Goal: Transaction & Acquisition: Book appointment/travel/reservation

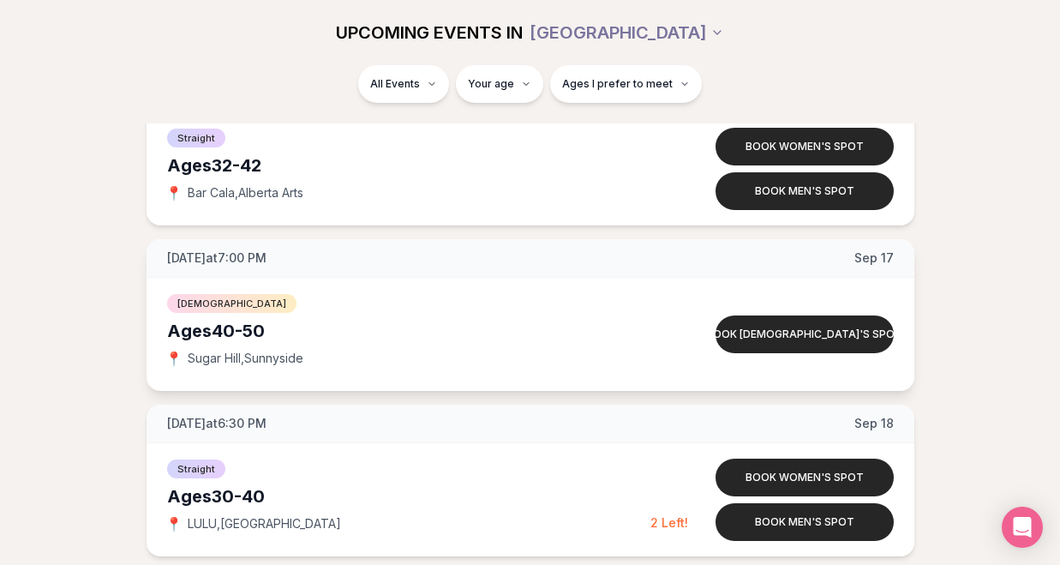
scroll to position [3094, 0]
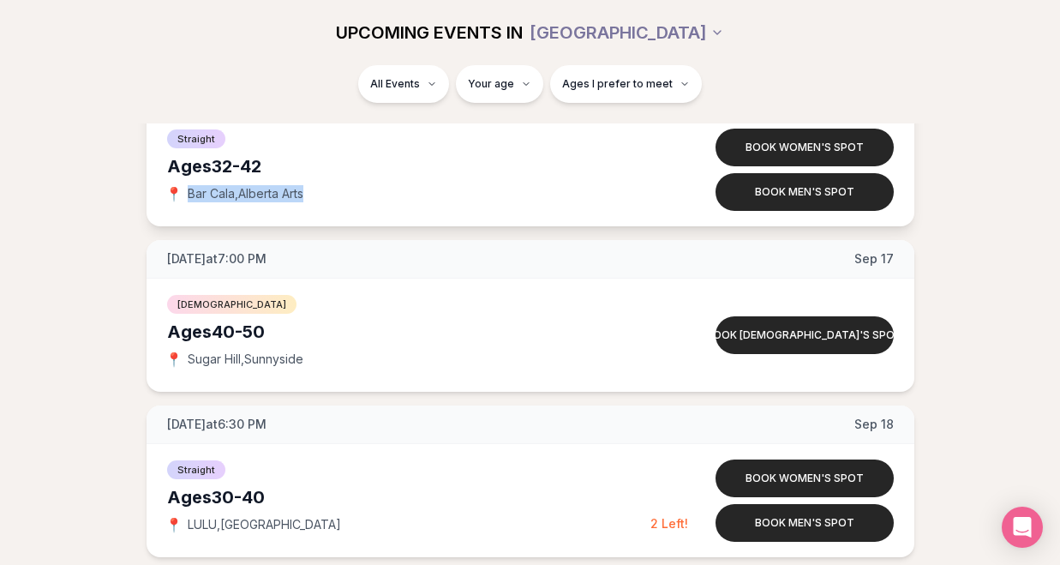
drag, startPoint x: 314, startPoint y: 190, endPoint x: 188, endPoint y: 190, distance: 126.8
click at [188, 190] on div "📍 Bar Cala , [GEOGRAPHIC_DATA] Arts" at bounding box center [408, 193] width 483 height 17
copy span "Bar Cala , [GEOGRAPHIC_DATA] Arts"
drag, startPoint x: 320, startPoint y: 526, endPoint x: 182, endPoint y: 527, distance: 138.8
click at [182, 527] on div "📍 LULU , [GEOGRAPHIC_DATA]" at bounding box center [408, 524] width 483 height 17
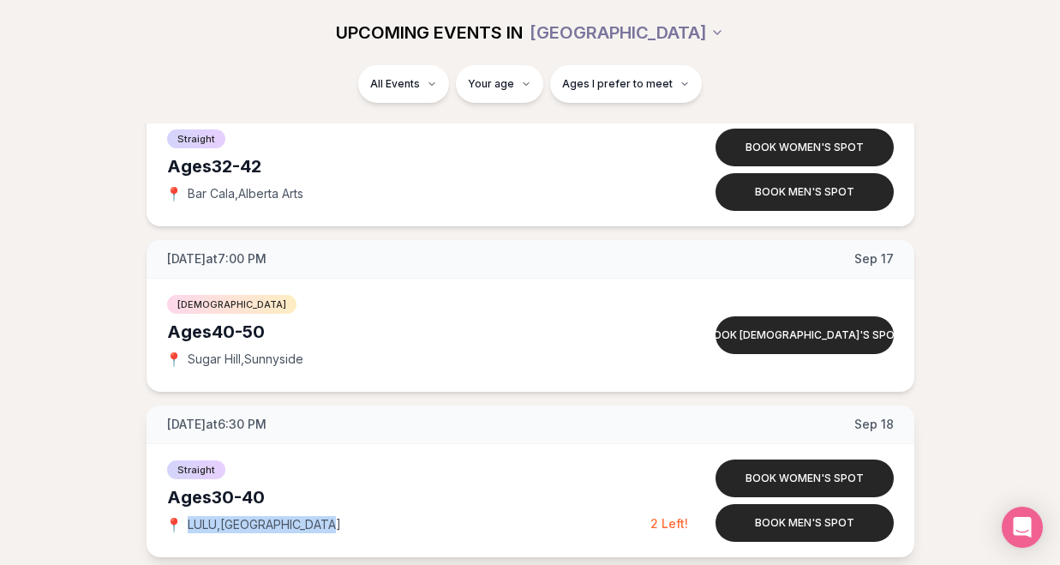
copy div "📍 LULU , [GEOGRAPHIC_DATA]"
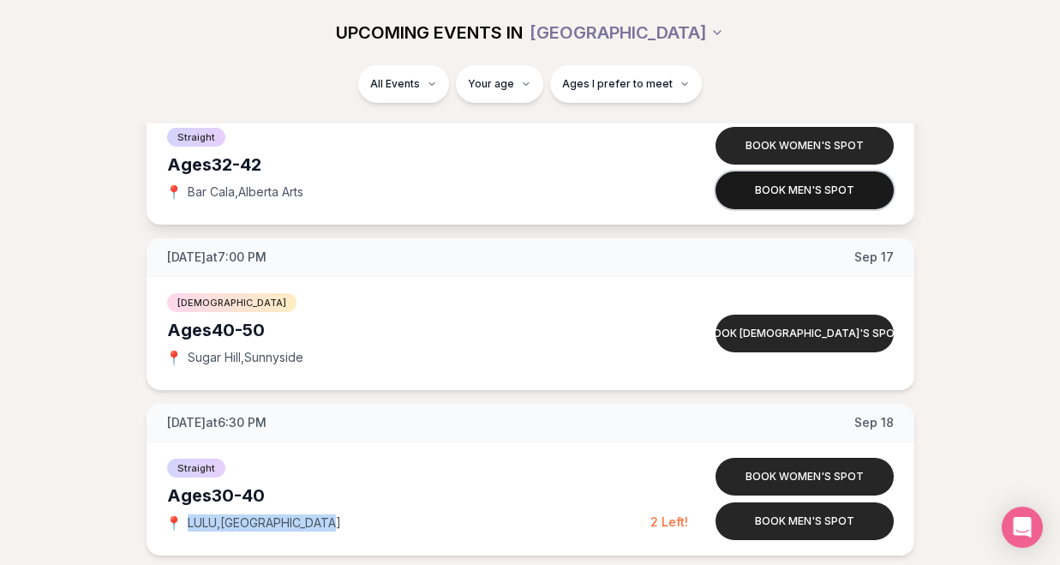
scroll to position [3100, 0]
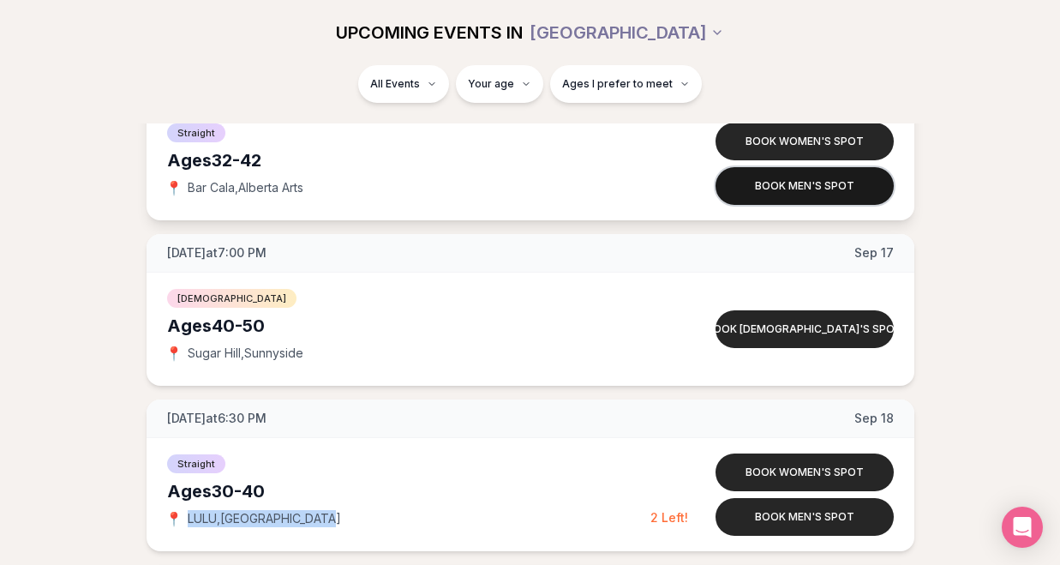
click at [793, 188] on button "Book men's spot" at bounding box center [804, 186] width 178 height 38
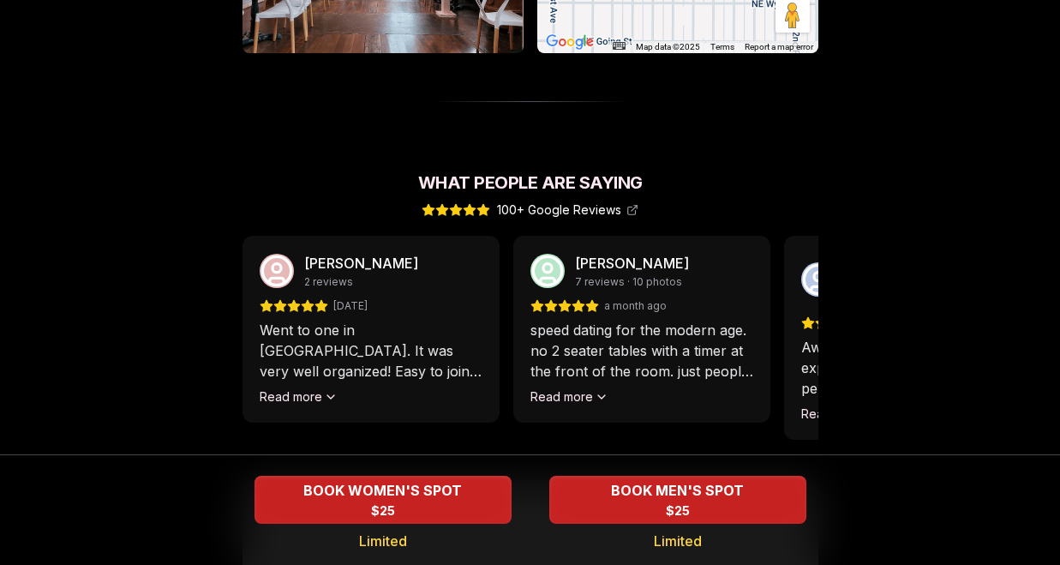
scroll to position [1405, 0]
